Goal: Task Accomplishment & Management: Complete application form

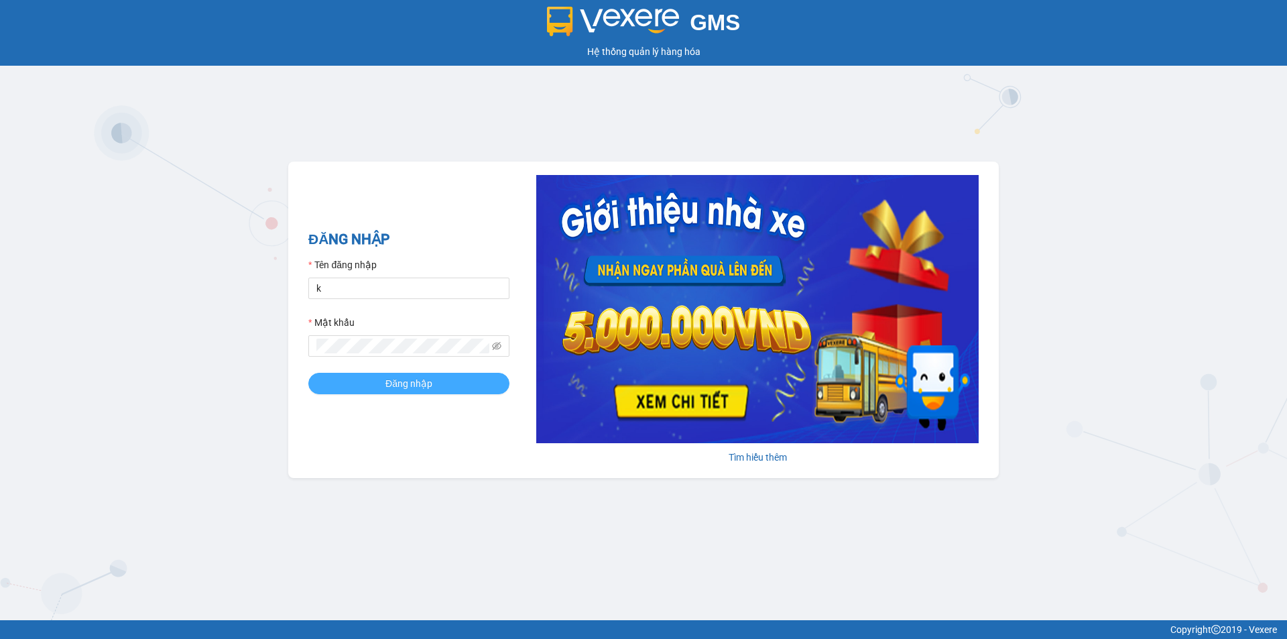
type input "kimngan93.khanhphong"
click at [412, 376] on span "Đăng nhập" at bounding box center [408, 383] width 47 height 15
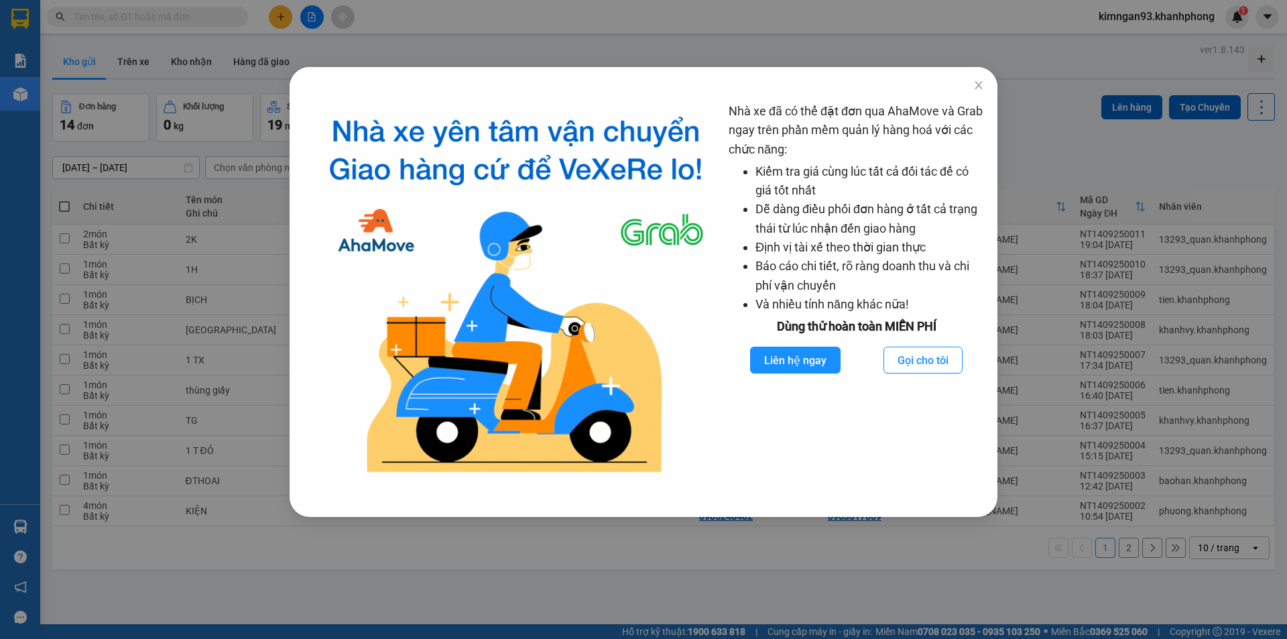
click at [341, 46] on div "Nhà xe đã có thể đặt đơn qua AhaMove và Grab ngay trên phần mềm quản lý hàng ho…" at bounding box center [643, 319] width 1287 height 639
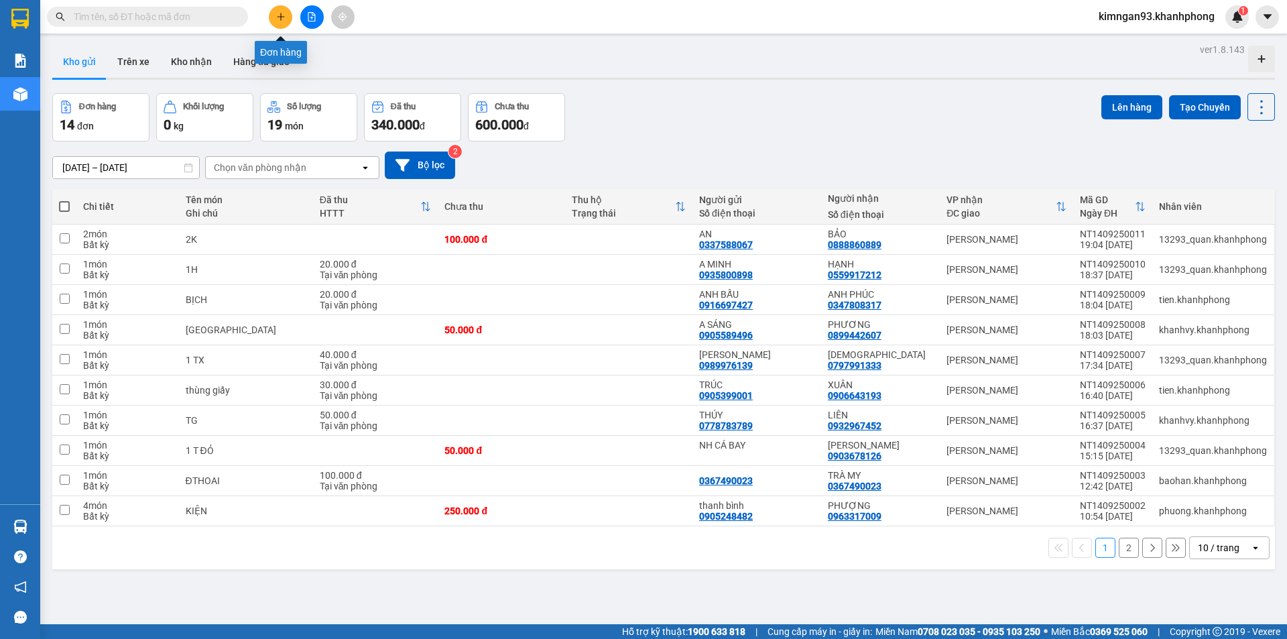
click at [278, 15] on icon "plus" at bounding box center [280, 16] width 9 height 9
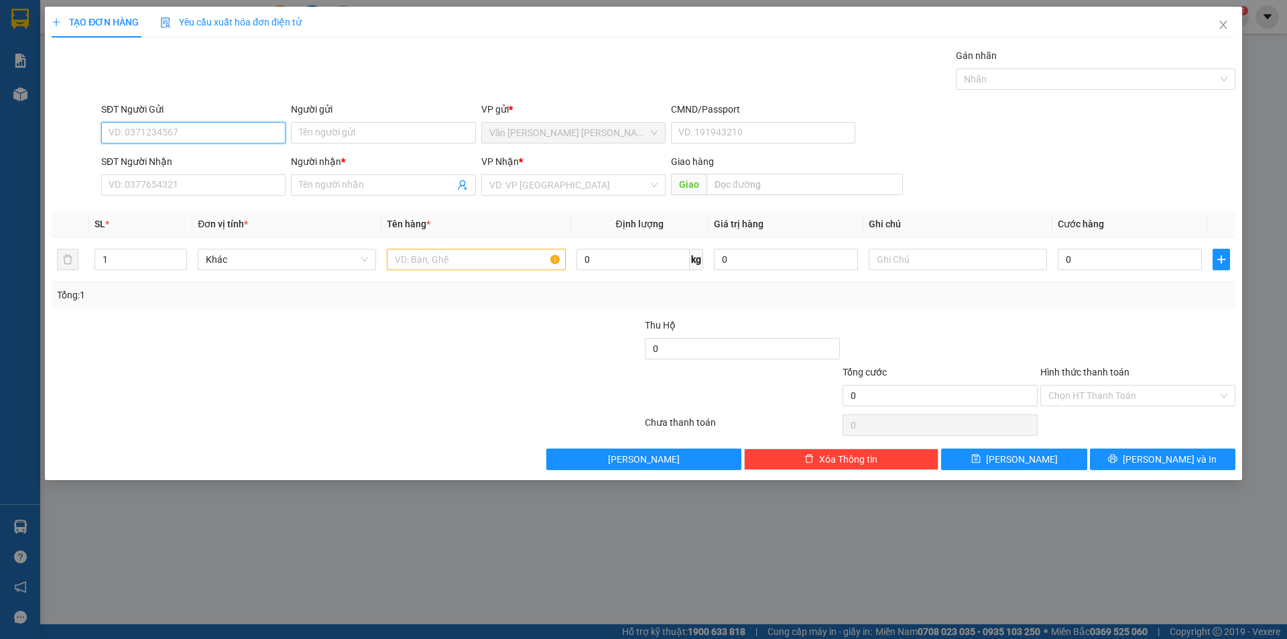
drag, startPoint x: 136, startPoint y: 139, endPoint x: 138, endPoint y: 128, distance: 11.6
click at [135, 139] on input "SĐT Người Gửi" at bounding box center [193, 132] width 184 height 21
type input "0932408634"
click at [178, 156] on div "0932408634 - [GEOGRAPHIC_DATA]" at bounding box center [193, 159] width 168 height 15
type input "MỸ LIÊN"
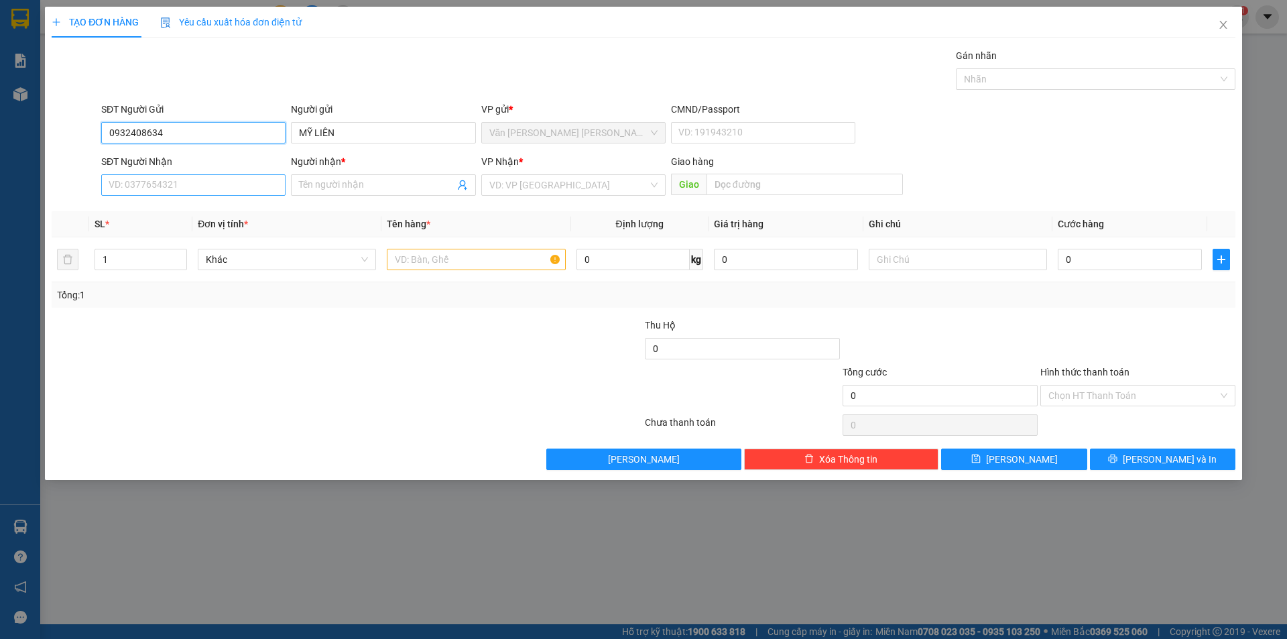
type input "0932408634"
click at [164, 185] on input "SĐT Người Nhận" at bounding box center [193, 184] width 184 height 21
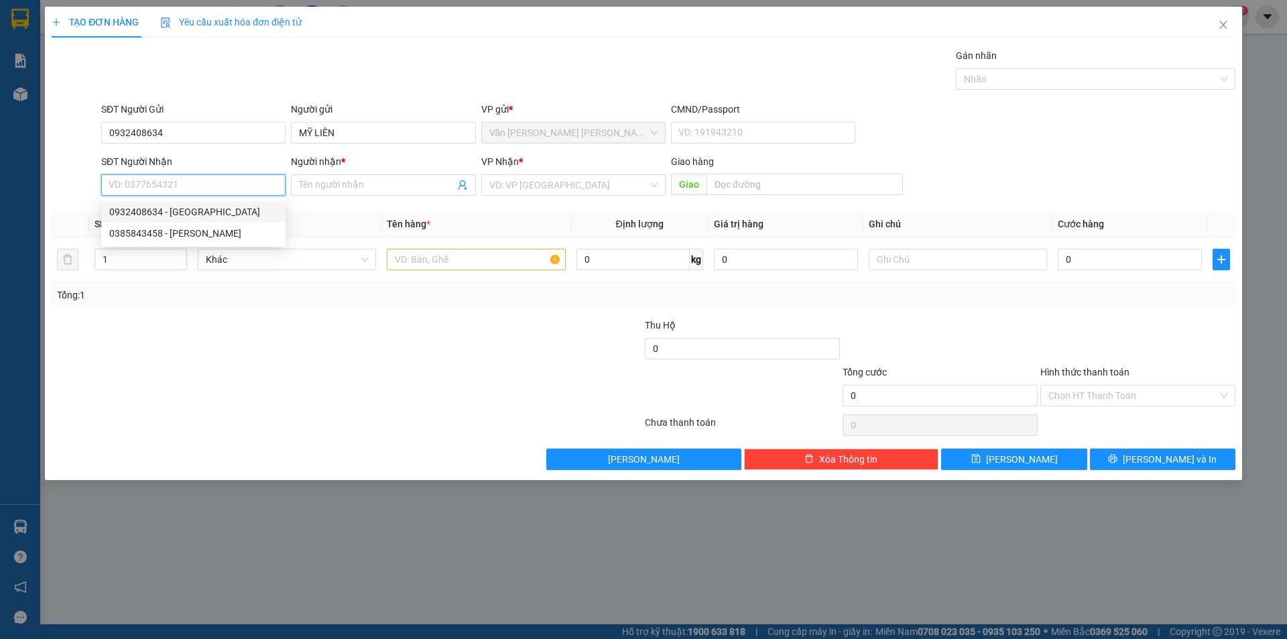
click at [141, 235] on div "0385843458 - [PERSON_NAME]" at bounding box center [193, 233] width 168 height 15
type input "0385843458"
type input "[PERSON_NAME]"
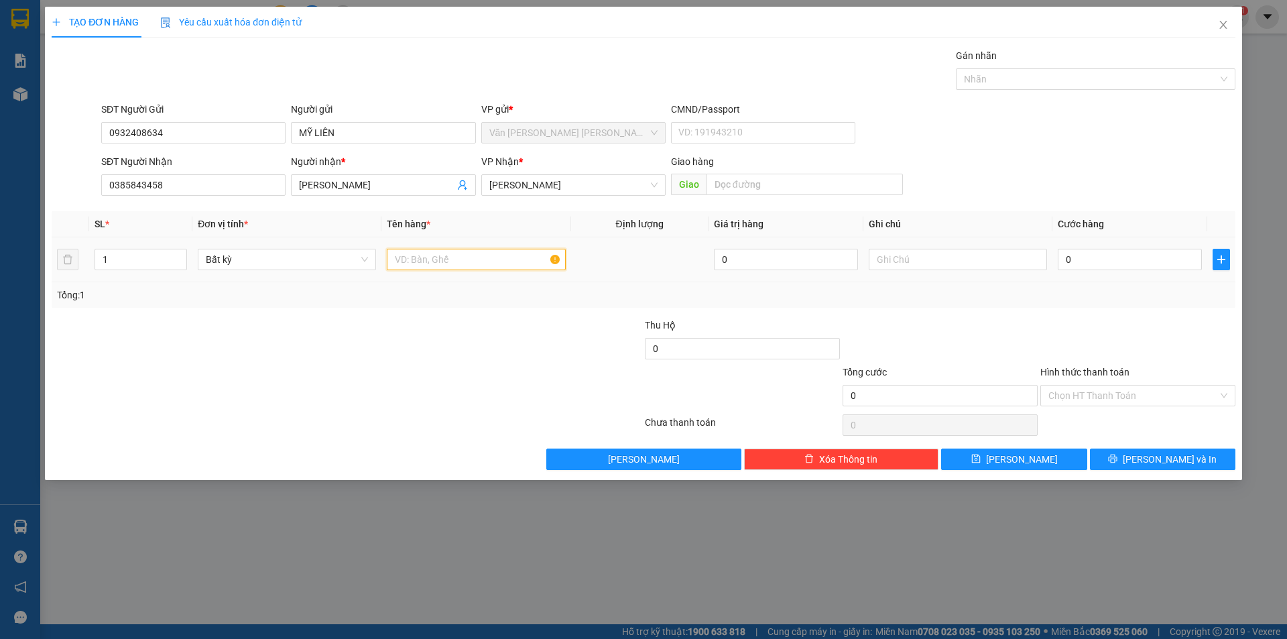
click at [459, 262] on input "text" at bounding box center [476, 259] width 178 height 21
type input "1 KIỆN ĐEN"
click at [1104, 265] on input "0" at bounding box center [1130, 259] width 144 height 21
type input "3"
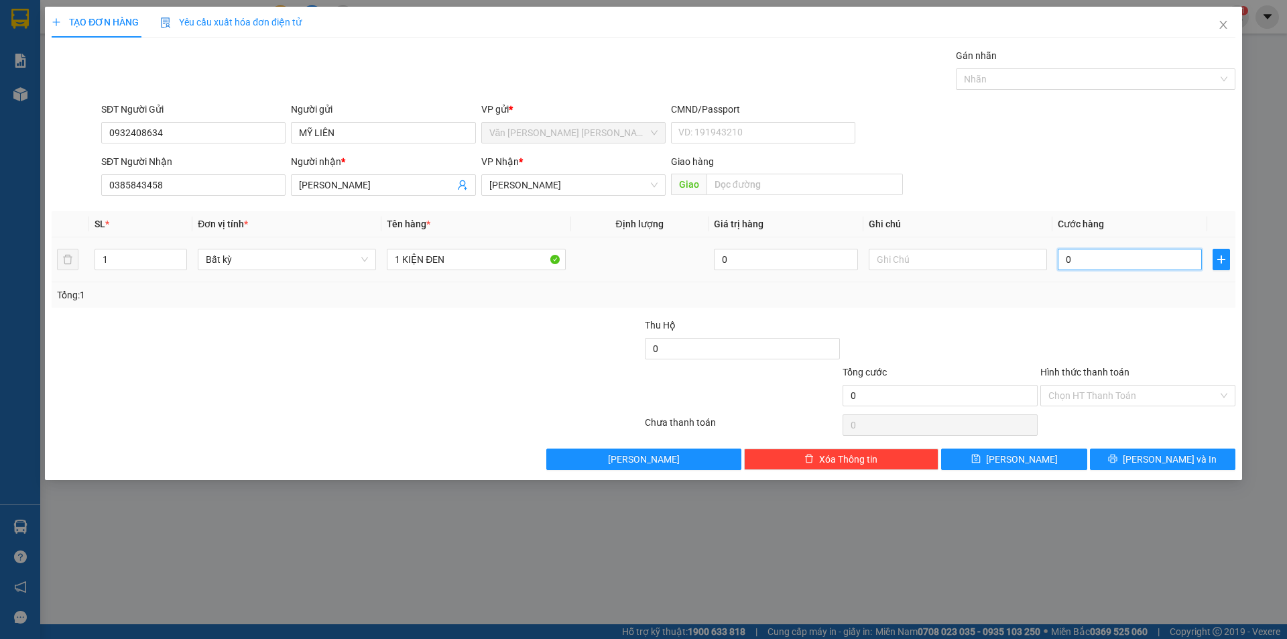
type input "3"
type input "30"
type input "30.000"
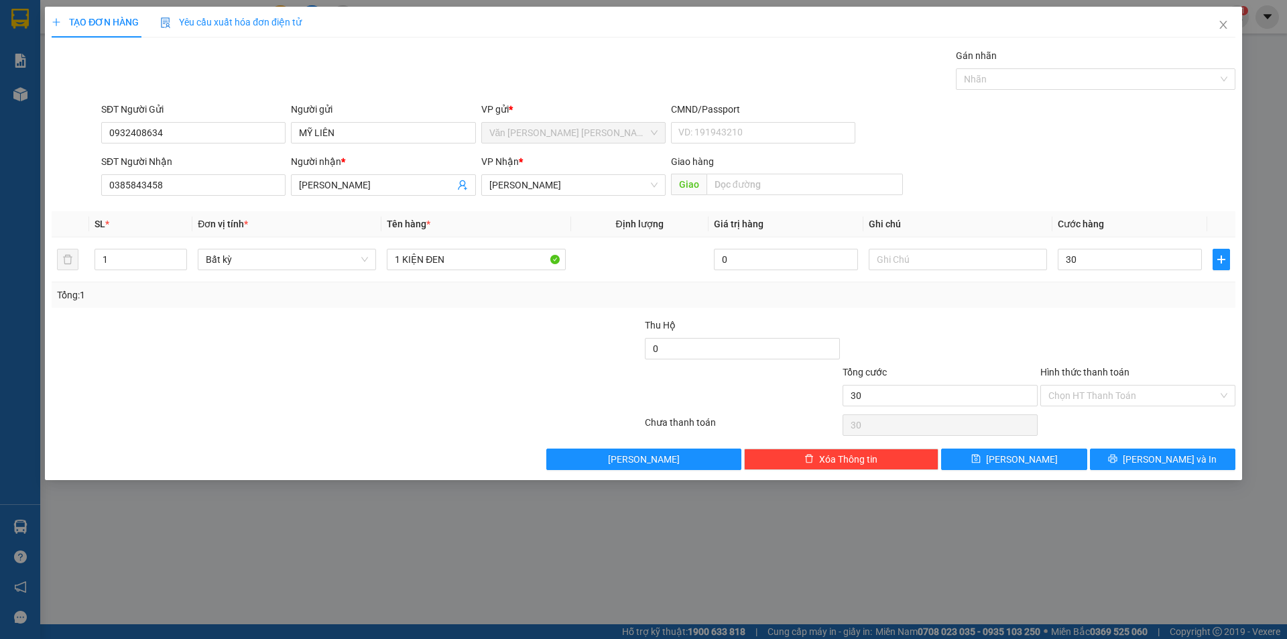
type input "30.000"
click at [1092, 169] on div "SĐT Người [PERSON_NAME] 0385843458 Người [PERSON_NAME] * [PERSON_NAME] THƯ [PER…" at bounding box center [669, 177] width 1140 height 47
click at [1094, 398] on input "Hình thức thanh toán" at bounding box center [1133, 395] width 170 height 20
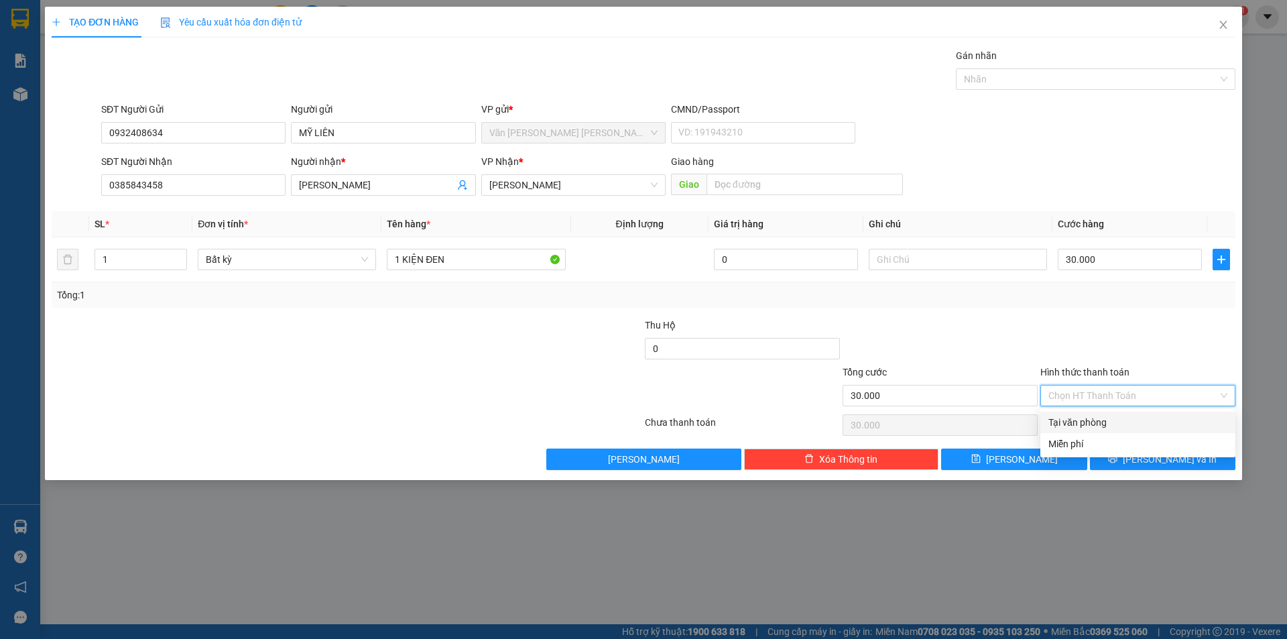
click at [1087, 423] on div "Tại văn phòng" at bounding box center [1137, 422] width 179 height 15
type input "0"
click at [1135, 455] on button "[PERSON_NAME] và In" at bounding box center [1162, 458] width 145 height 21
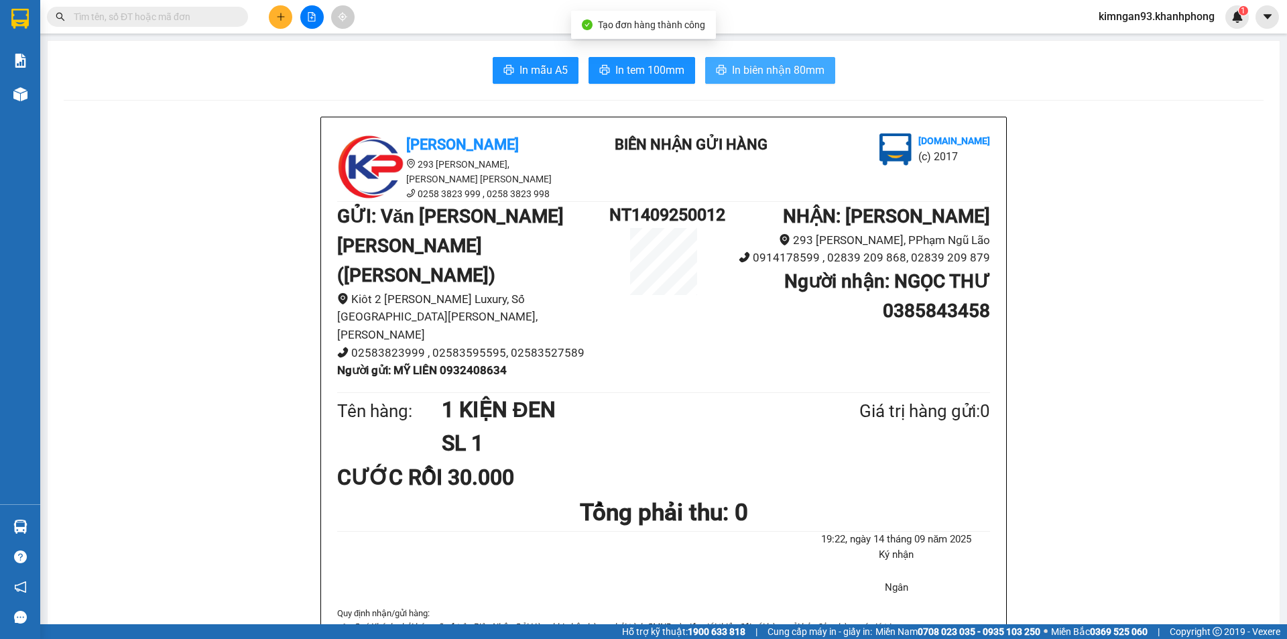
click at [755, 75] on span "In biên nhận 80mm" at bounding box center [778, 70] width 93 height 17
click at [877, 142] on div "[DOMAIN_NAME] (c) 2017" at bounding box center [897, 153] width 192 height 41
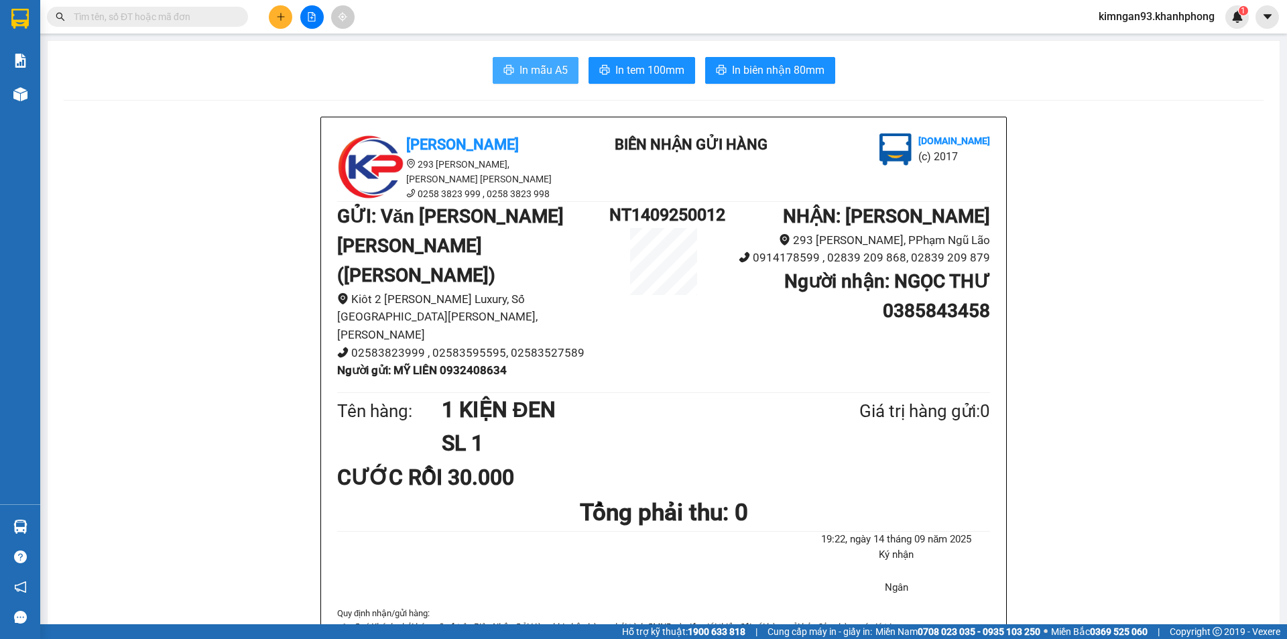
click at [554, 66] on span "In mẫu A5" at bounding box center [544, 70] width 48 height 17
click at [274, 15] on button at bounding box center [280, 16] width 23 height 23
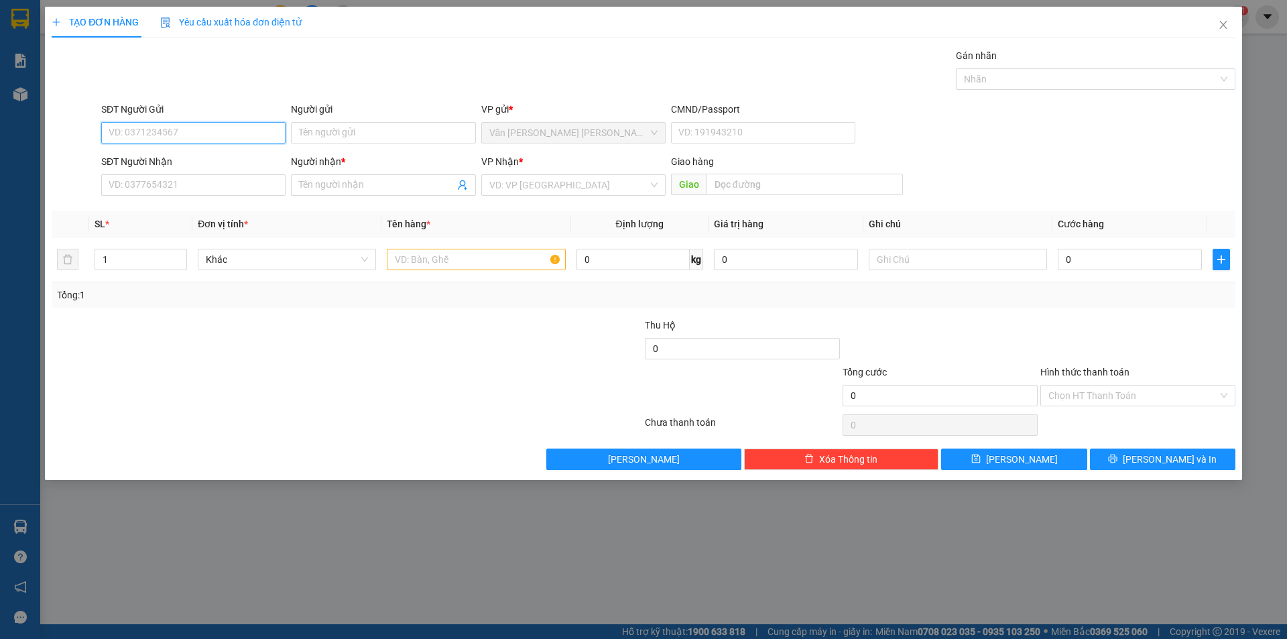
click at [167, 133] on input "SĐT Người Gửi" at bounding box center [193, 132] width 184 height 21
click at [186, 159] on div "0932408634 - [GEOGRAPHIC_DATA]" at bounding box center [193, 159] width 168 height 15
type input "0932408634"
type input "MỸ LIÊN"
type input "0932408634"
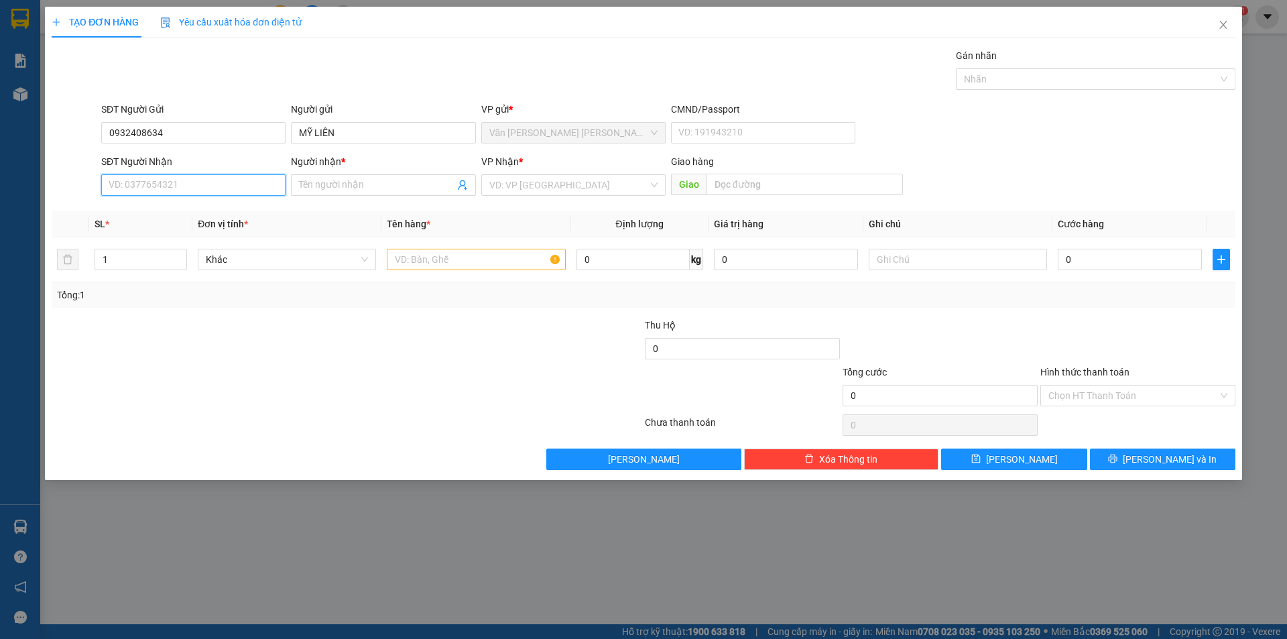
click at [188, 178] on input "SĐT Người Nhận" at bounding box center [193, 184] width 184 height 21
type input "0392931928"
click at [189, 214] on div "0392931928 - [PERSON_NAME]" at bounding box center [193, 211] width 168 height 15
type input "THẢO DUYÊN"
type input "0392931928"
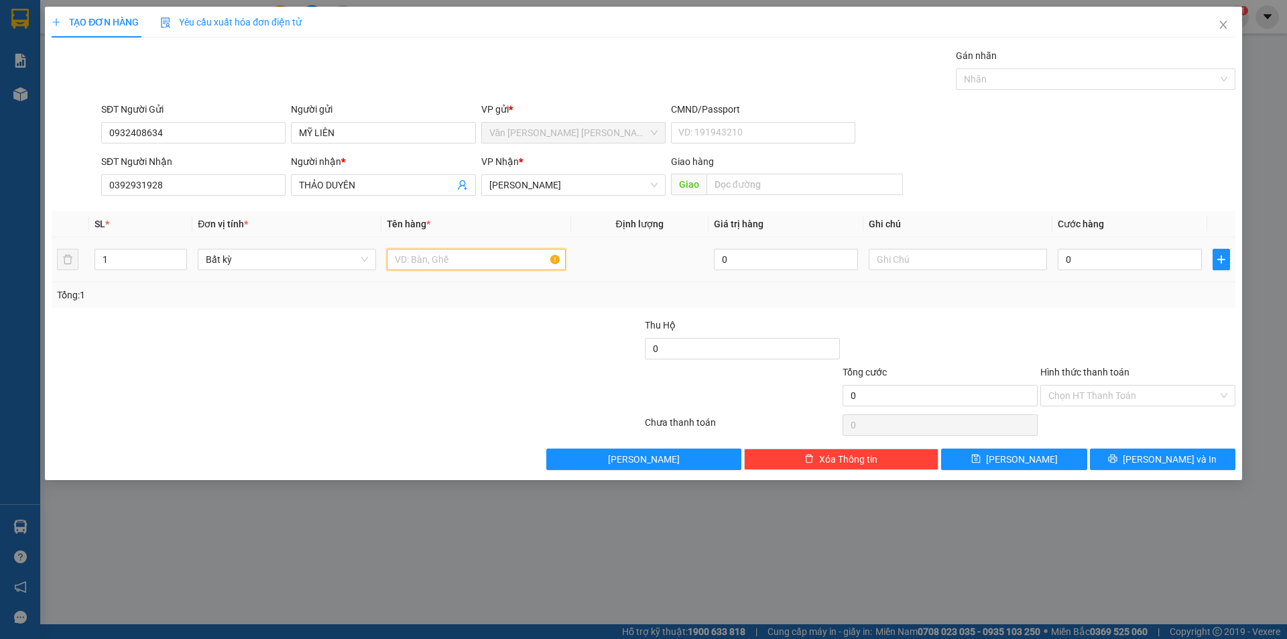
click at [518, 253] on input "text" at bounding box center [476, 259] width 178 height 21
type input "1 KIỆN TRẮNG"
drag, startPoint x: 374, startPoint y: 193, endPoint x: 140, endPoint y: 188, distance: 234.0
click at [140, 188] on div "SĐT Người [PERSON_NAME] 0392931928 Người [PERSON_NAME] * [PERSON_NAME] [PERSON_…" at bounding box center [669, 177] width 1140 height 47
drag, startPoint x: 362, startPoint y: 185, endPoint x: 243, endPoint y: 193, distance: 119.6
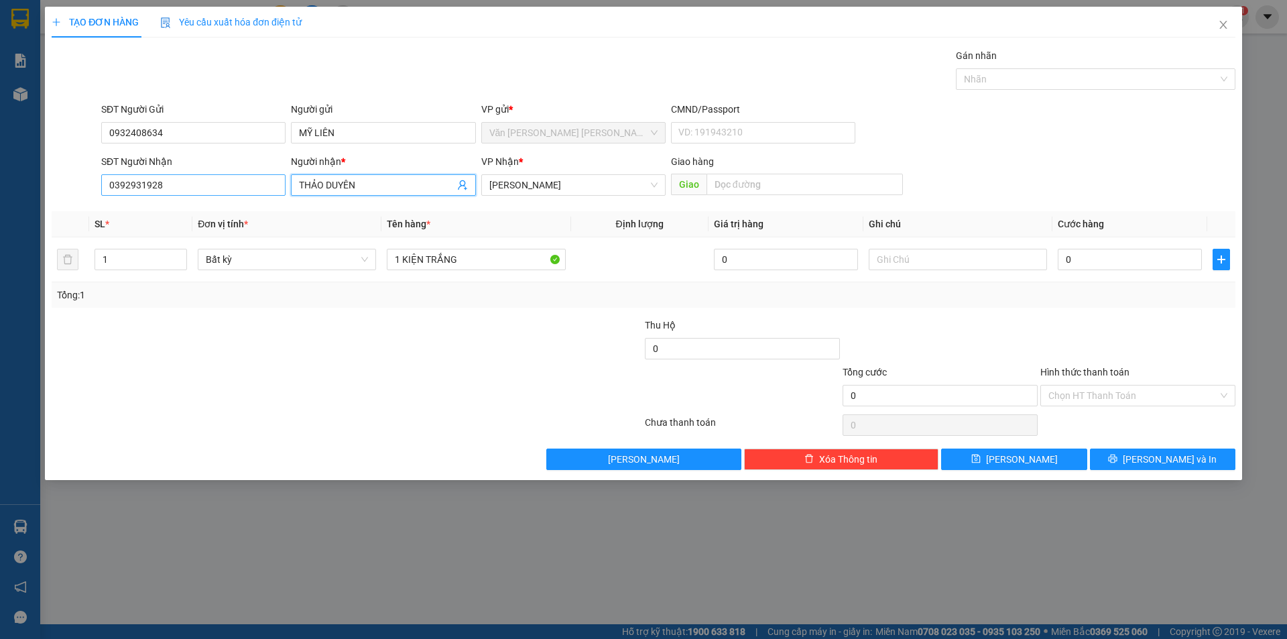
click at [243, 193] on div "SĐT Người [PERSON_NAME] 0392931928 Người [PERSON_NAME] * [PERSON_NAME] [PERSON_…" at bounding box center [669, 177] width 1140 height 47
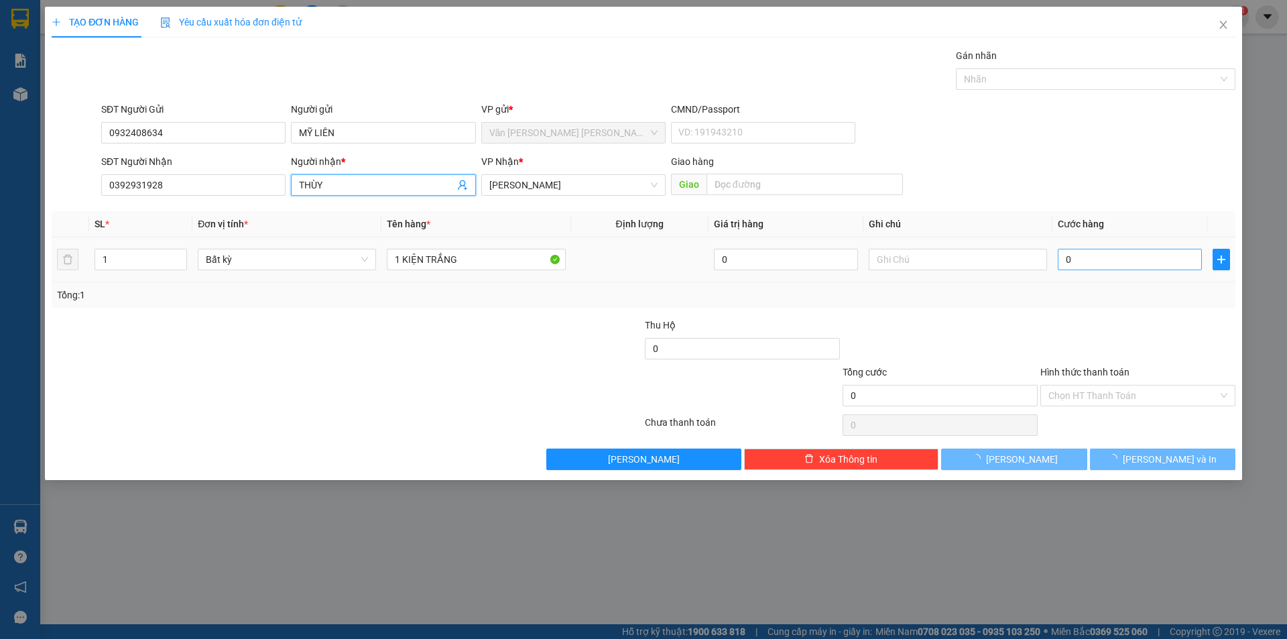
type input "THÙY"
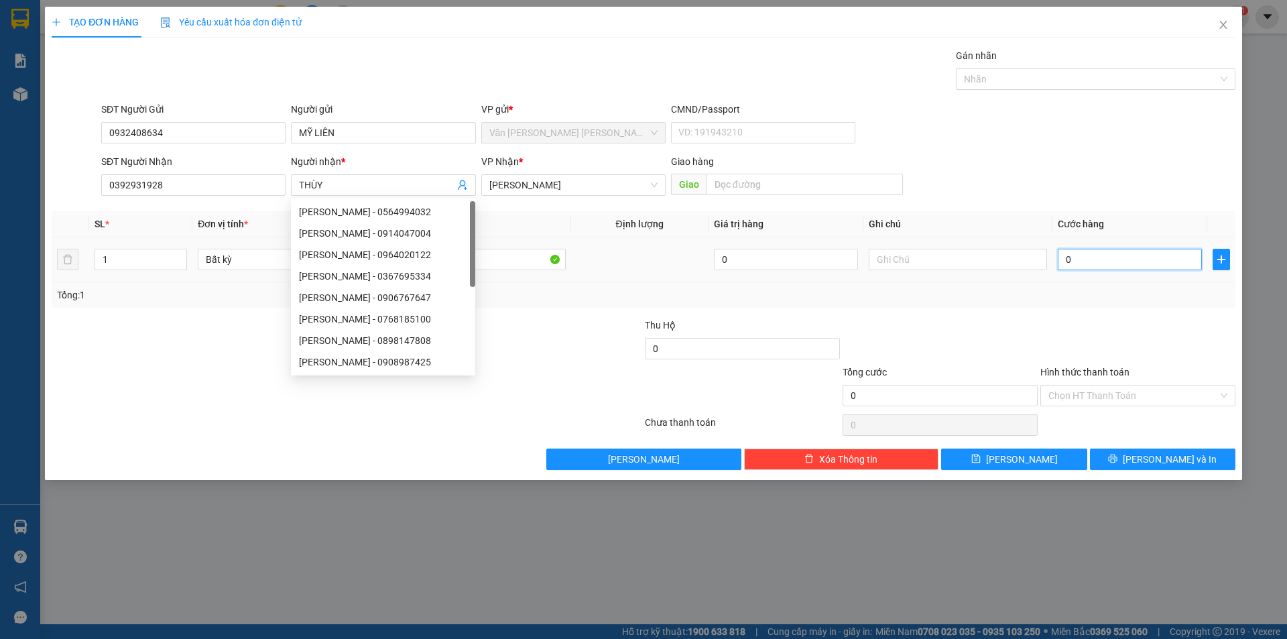
click at [1122, 261] on input "0" at bounding box center [1130, 259] width 144 height 21
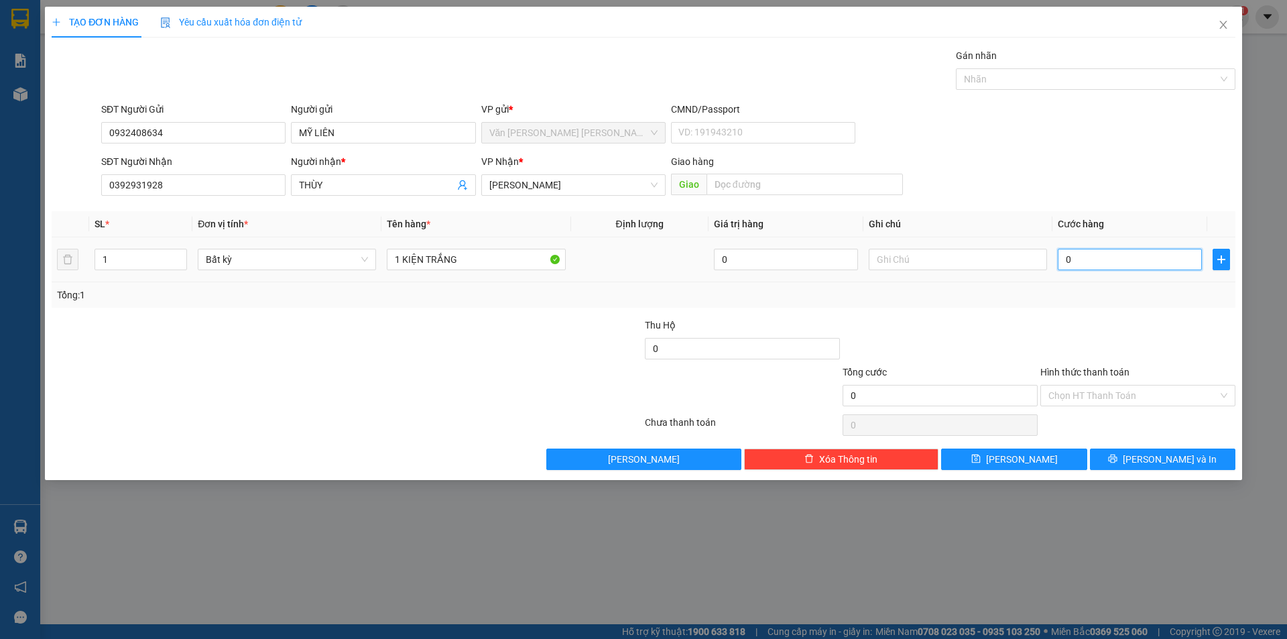
type input "2"
type input "20"
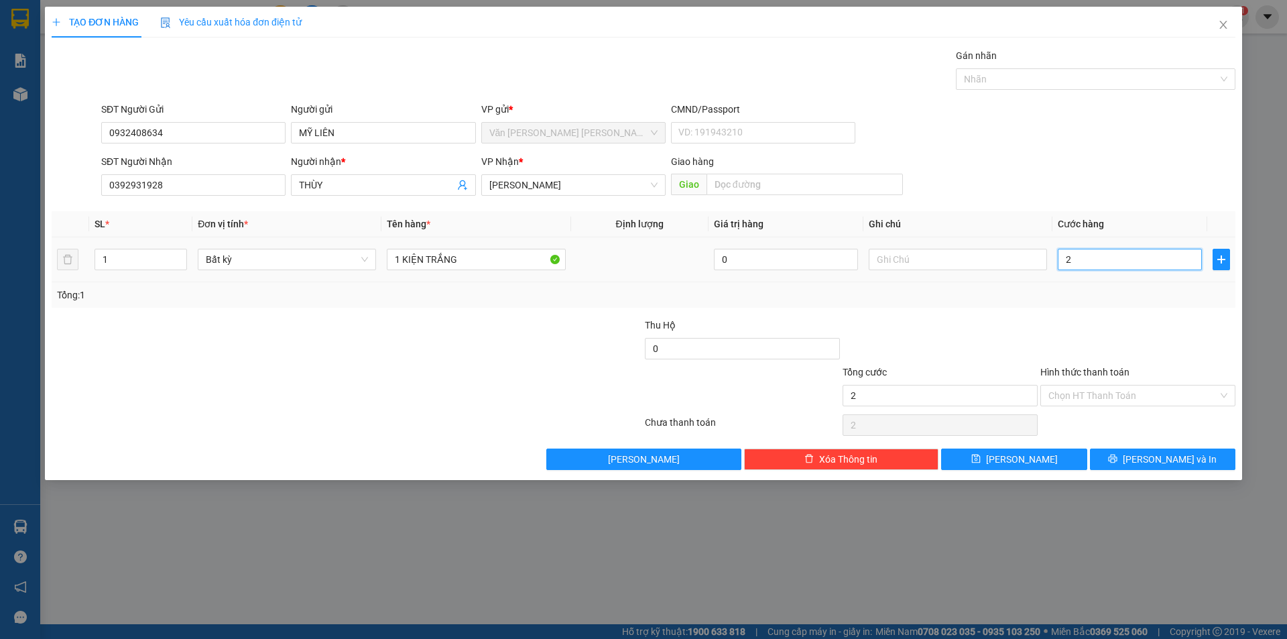
type input "20"
type input "20.000"
click at [1103, 219] on span "Cước hàng" at bounding box center [1081, 224] width 46 height 11
click at [1070, 392] on input "Hình thức thanh toán" at bounding box center [1133, 395] width 170 height 20
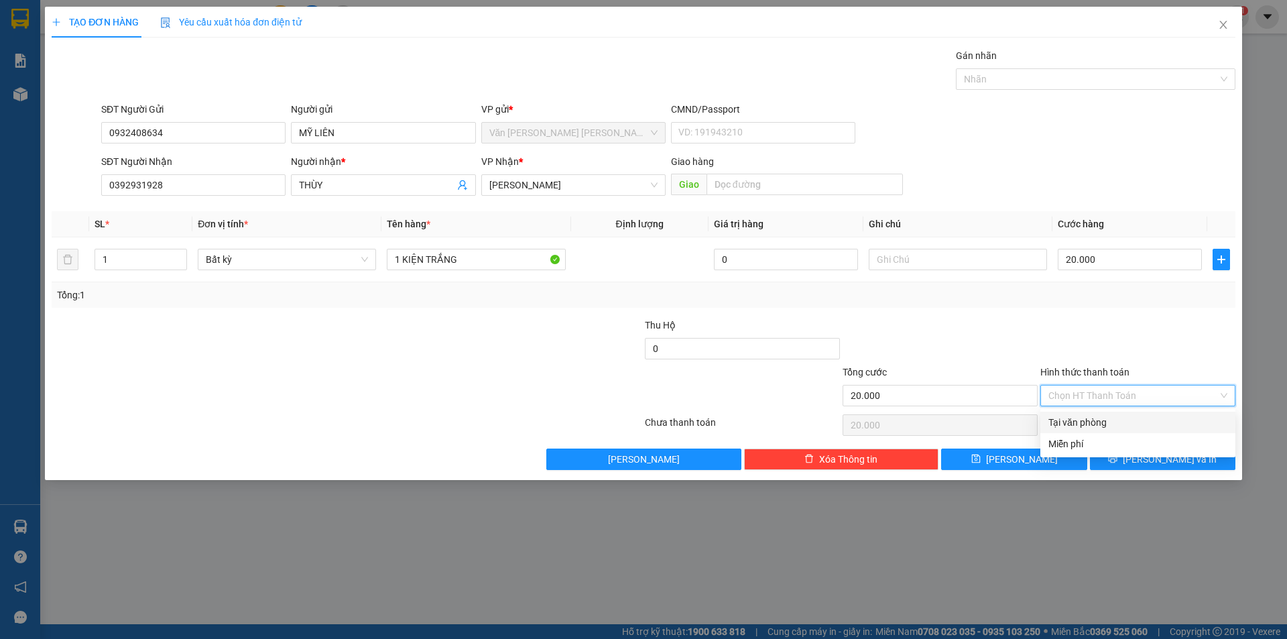
click at [1067, 414] on div "Tại văn phòng" at bounding box center [1137, 422] width 195 height 21
type input "0"
click at [1149, 463] on button "[PERSON_NAME] và In" at bounding box center [1162, 458] width 145 height 21
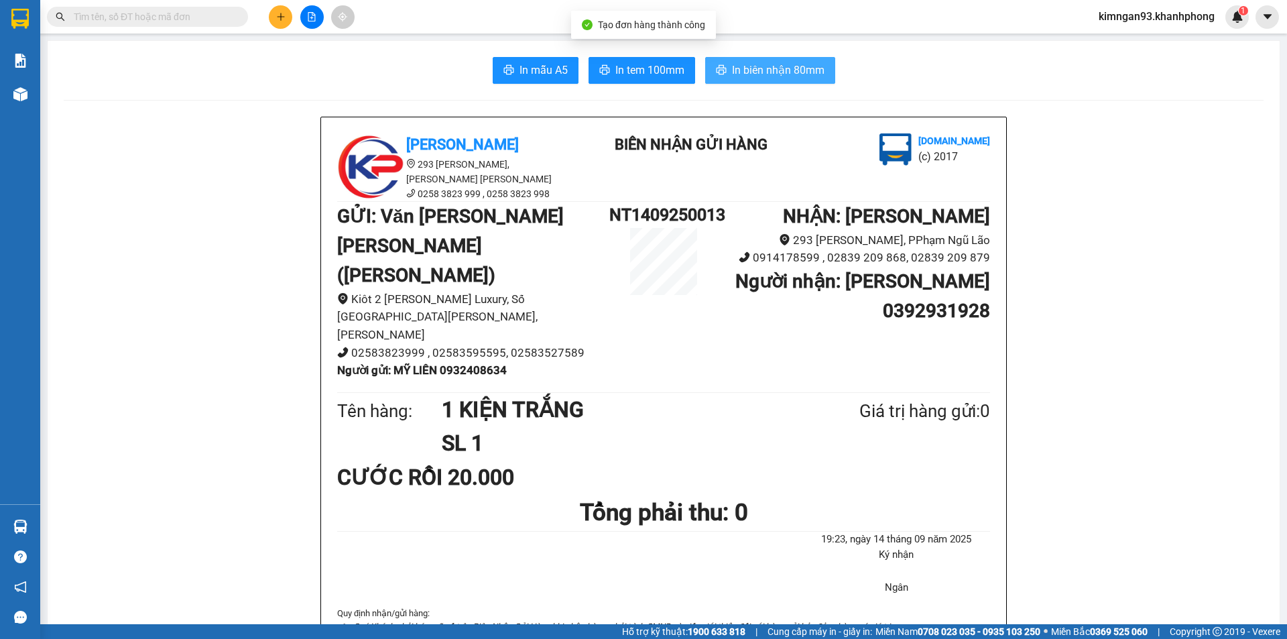
click at [758, 76] on span "In biên nhận 80mm" at bounding box center [778, 70] width 93 height 17
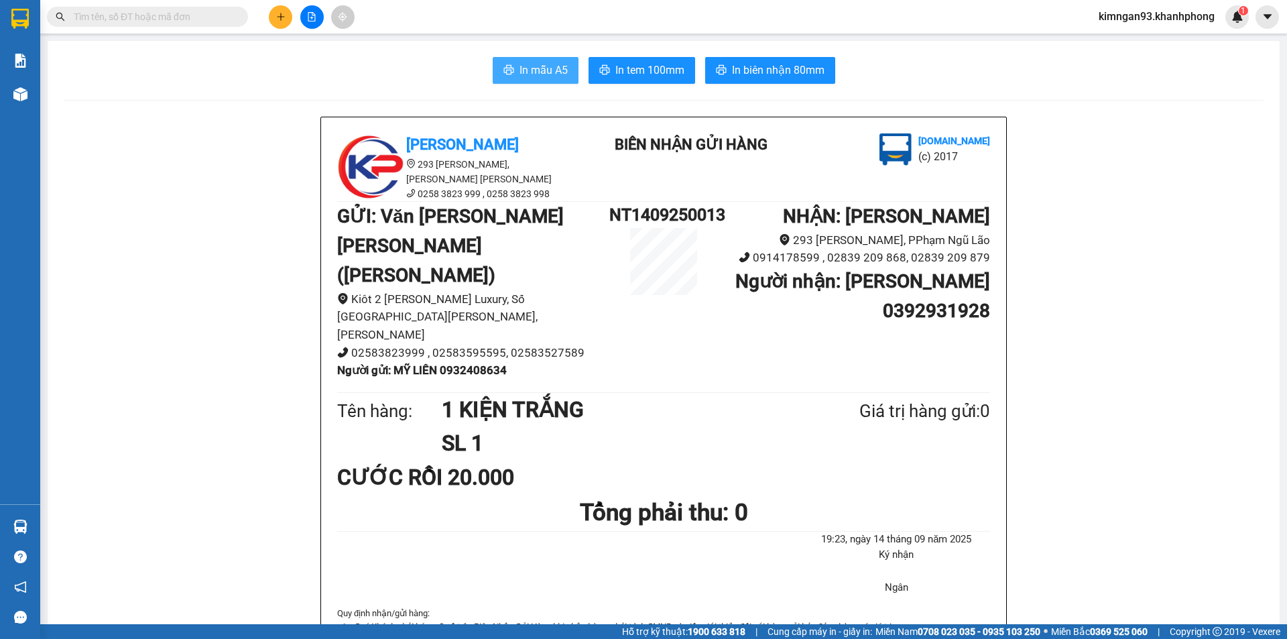
drag, startPoint x: 506, startPoint y: 66, endPoint x: 519, endPoint y: 37, distance: 32.1
click at [507, 58] on button "In mẫu A5" at bounding box center [536, 70] width 86 height 27
